Goal: Find specific page/section: Find specific page/section

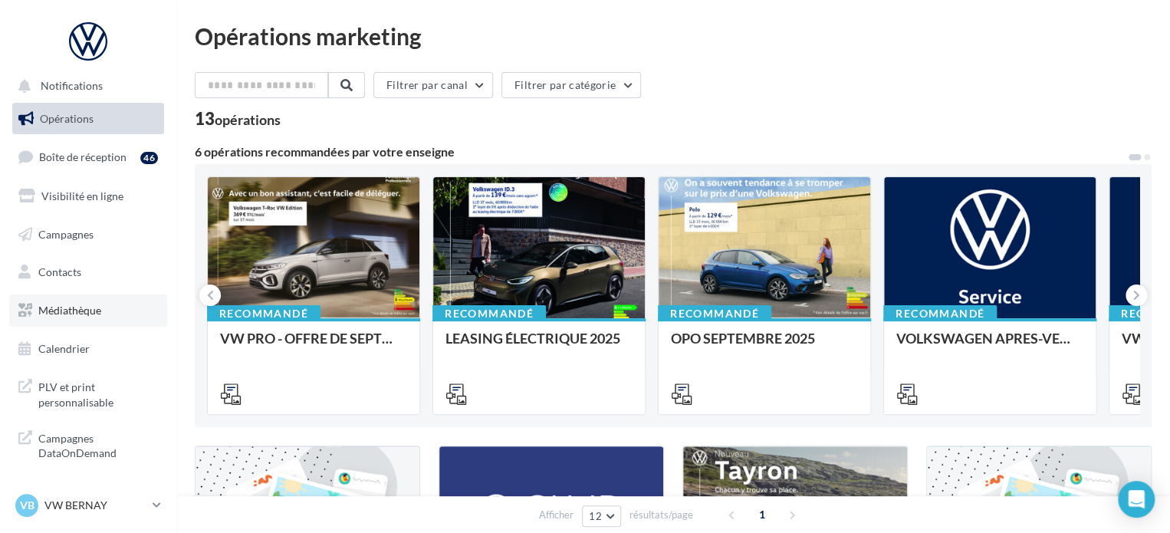
click at [71, 321] on link "Médiathèque" at bounding box center [88, 310] width 158 height 32
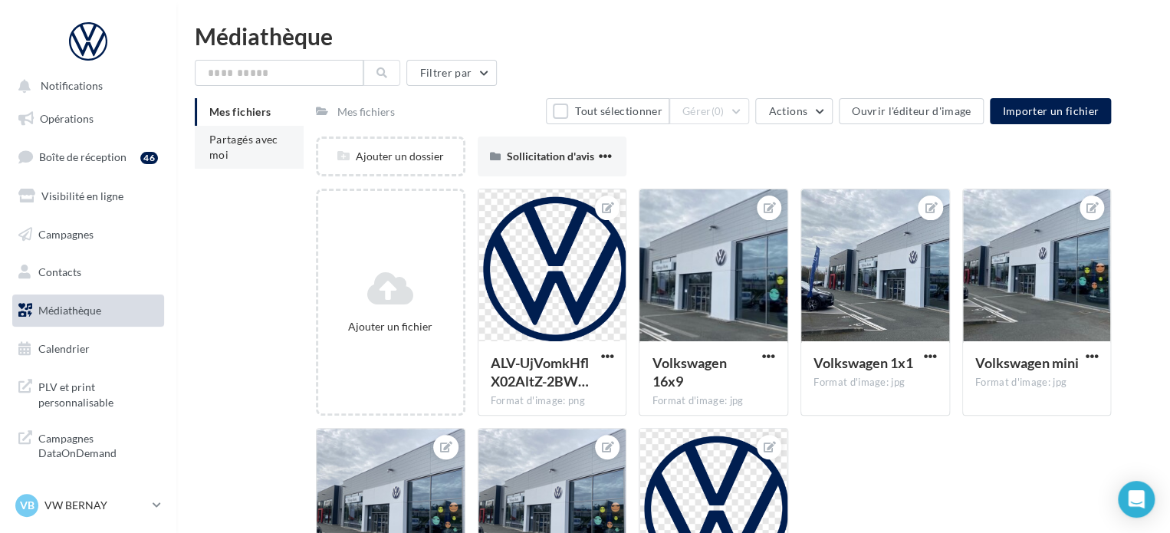
click at [227, 143] on span "Partagés avec moi" at bounding box center [243, 147] width 69 height 28
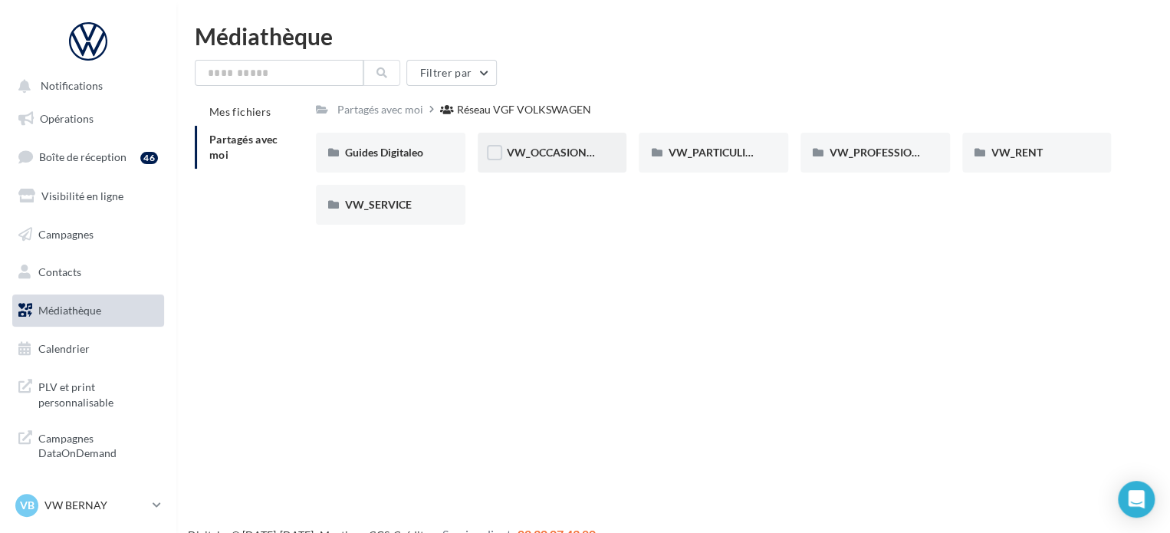
click at [609, 161] on div "VW_OCCASIONS_GARANTIES" at bounding box center [553, 153] width 150 height 40
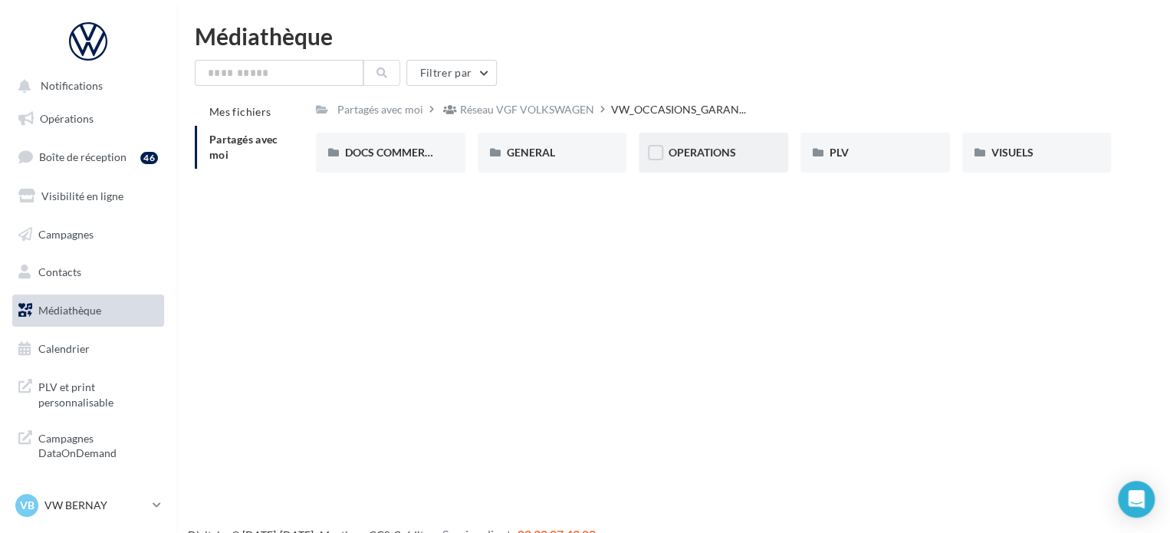
click at [745, 156] on div "OPERATIONS" at bounding box center [713, 152] width 91 height 15
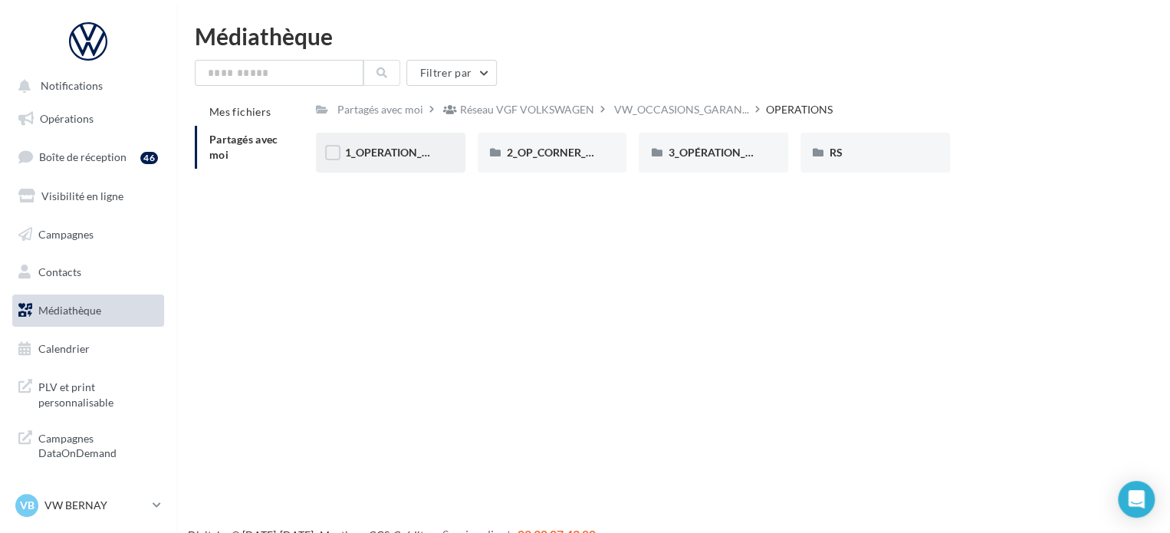
click at [442, 156] on div "1_OPERATION_Dispo_immédiate" at bounding box center [391, 153] width 150 height 40
click at [660, 153] on label at bounding box center [655, 152] width 15 height 15
click at [664, 153] on div "3_OPÉRATION_OPO_VO_SKODA_CUPRA" at bounding box center [714, 153] width 150 height 40
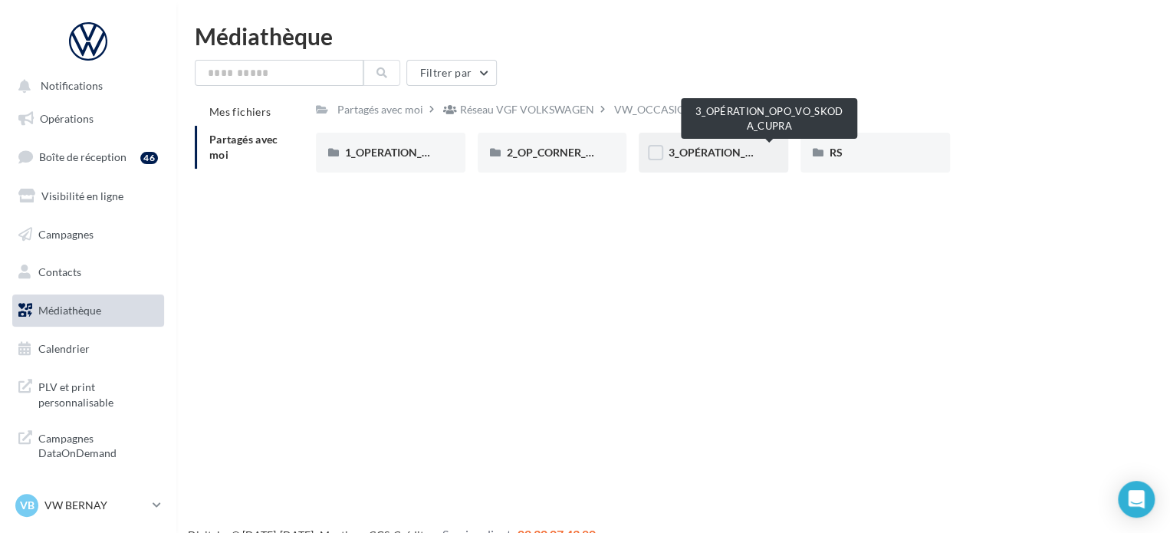
click at [683, 153] on span "3_OPÉRATION_OPO_VO_SKODA_CUPRA" at bounding box center [770, 152] width 204 height 13
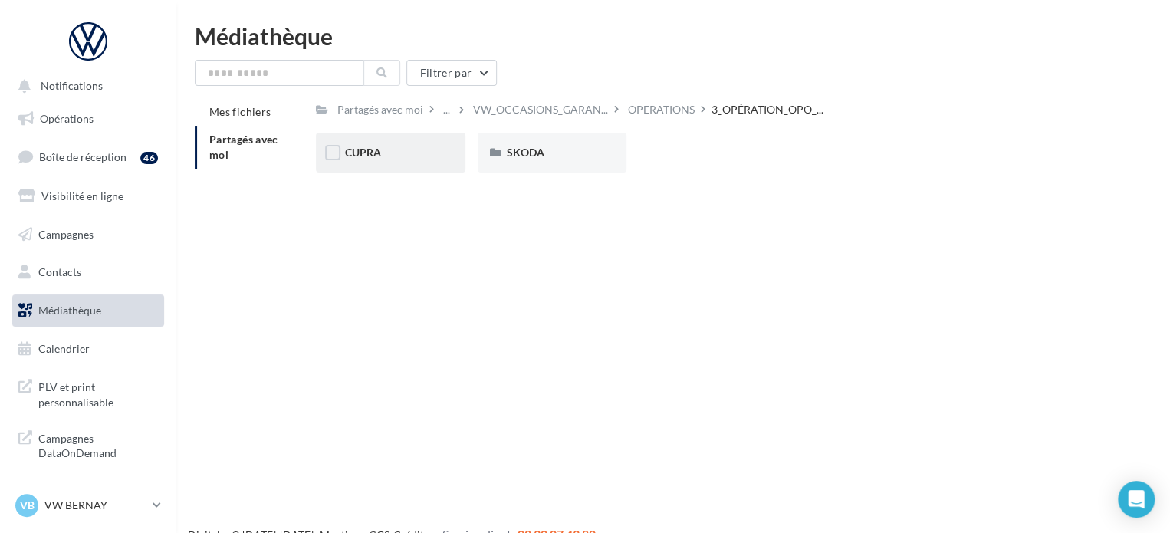
click at [445, 150] on div "CUPRA" at bounding box center [391, 153] width 150 height 40
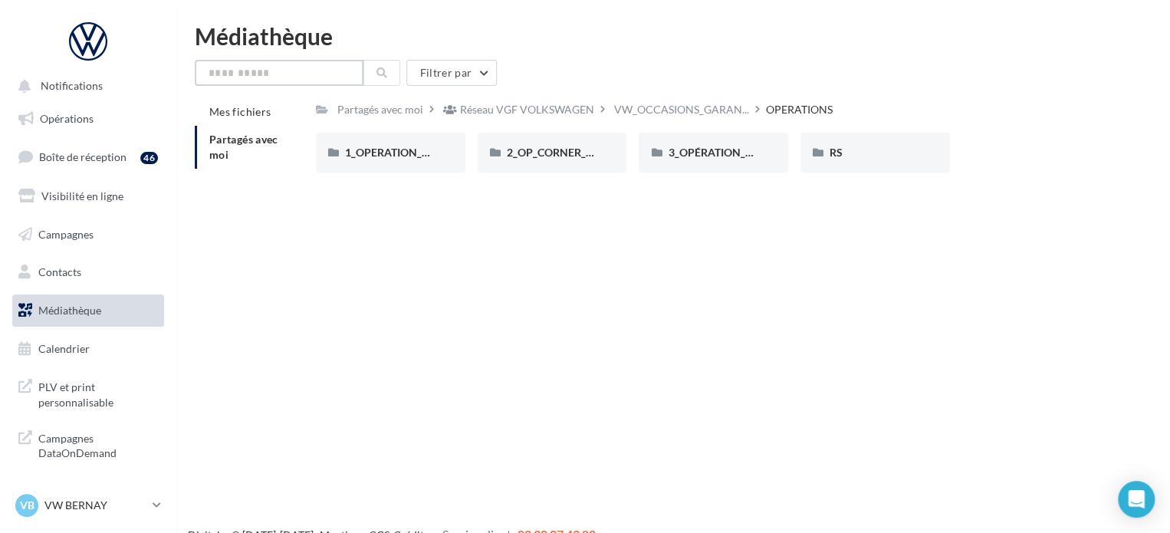
click at [338, 72] on input "text" at bounding box center [279, 73] width 169 height 26
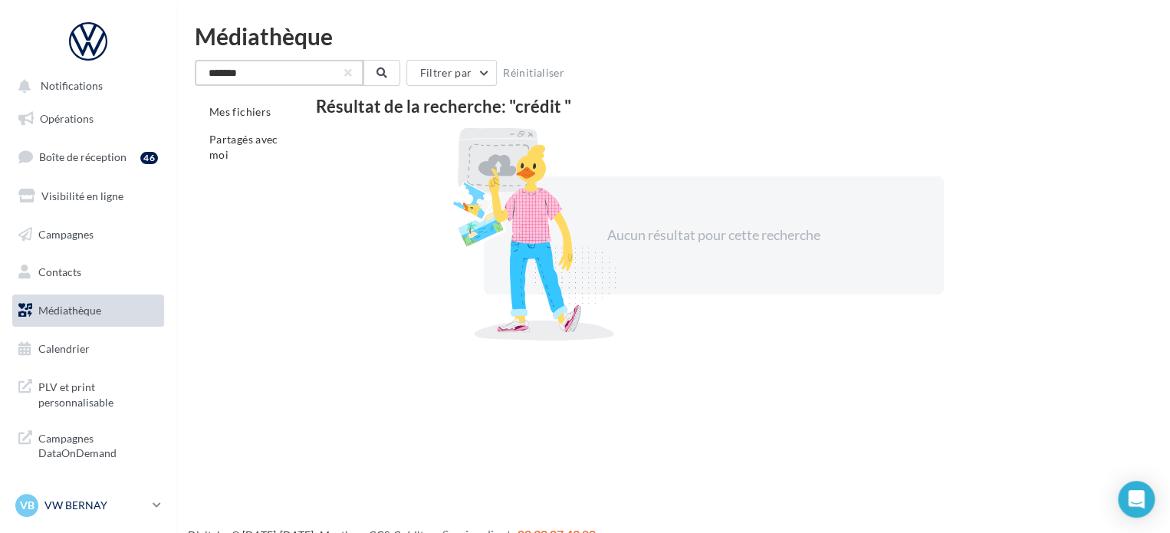
type input "******"
click at [92, 502] on p "VW BERNAY" at bounding box center [95, 505] width 102 height 15
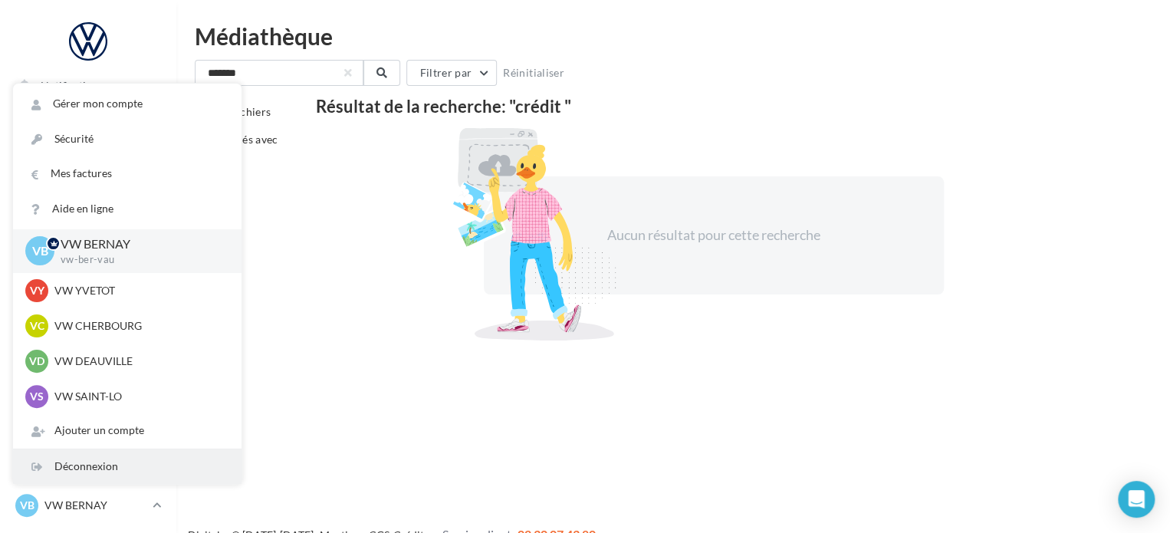
click at [82, 464] on div "Déconnexion" at bounding box center [127, 466] width 229 height 35
